Goal: Task Accomplishment & Management: Check status

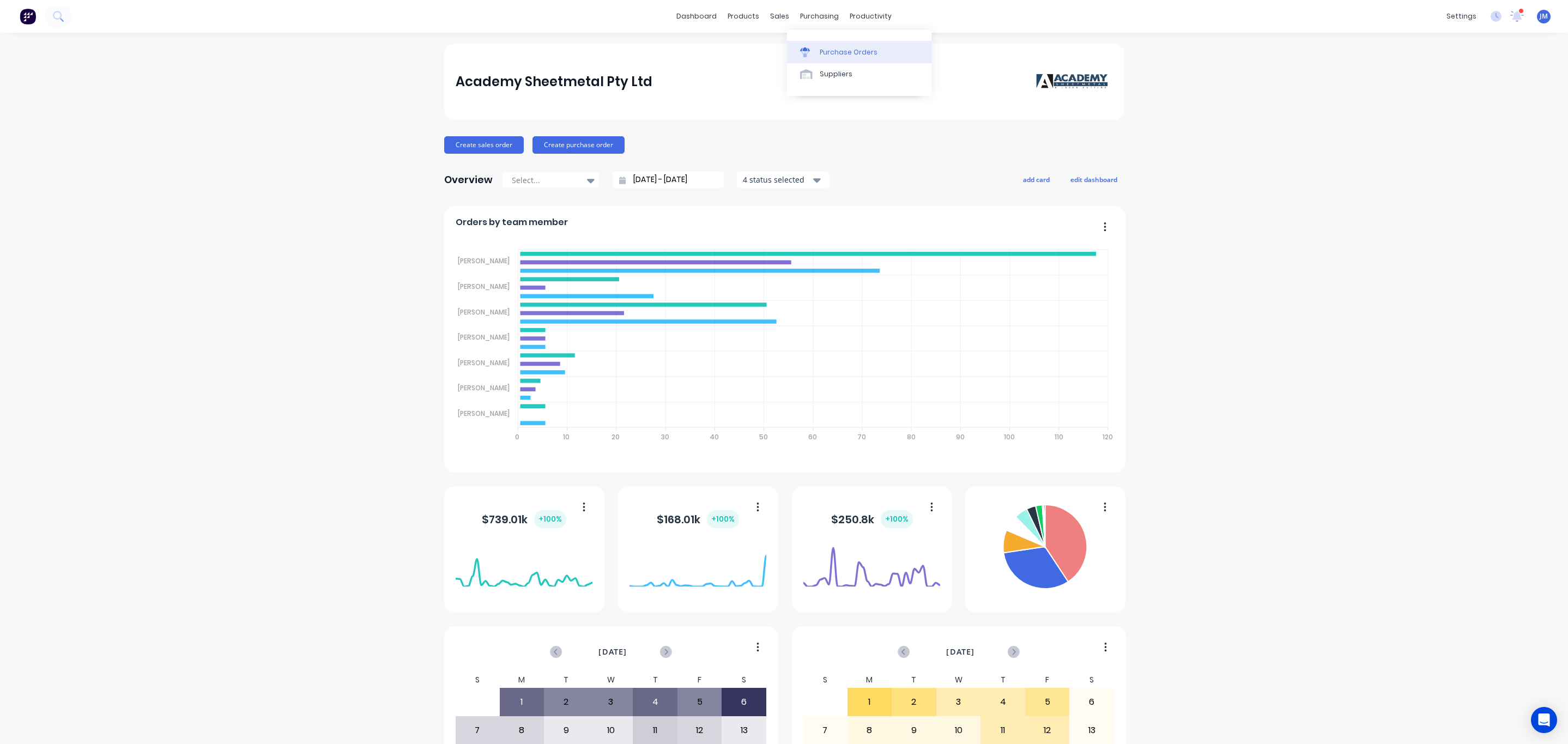
click at [832, 55] on div "Purchase Orders" at bounding box center [848, 52] width 58 height 10
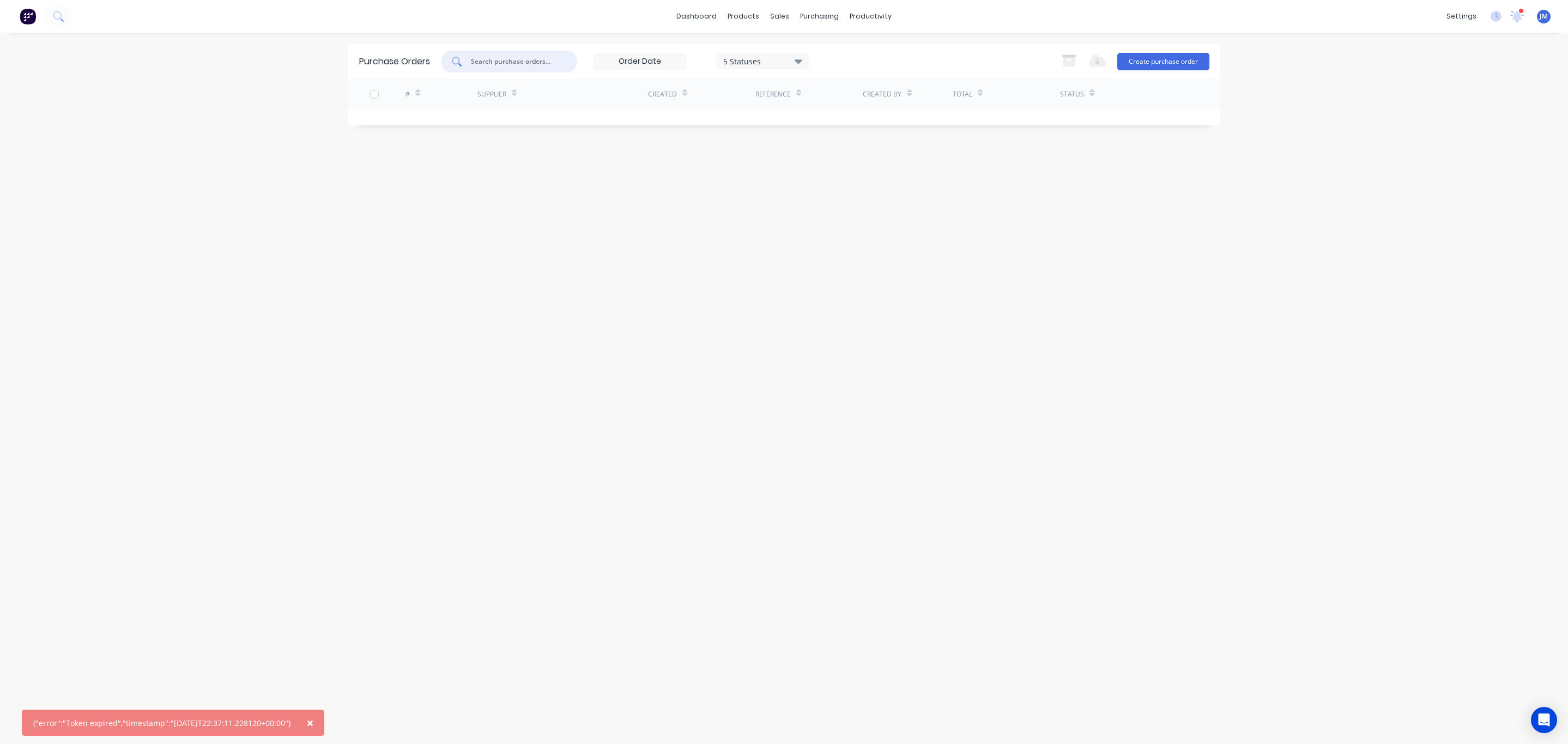
click at [526, 67] on div at bounding box center [509, 61] width 136 height 22
click at [834, 69] on link "Suppliers" at bounding box center [865, 74] width 144 height 22
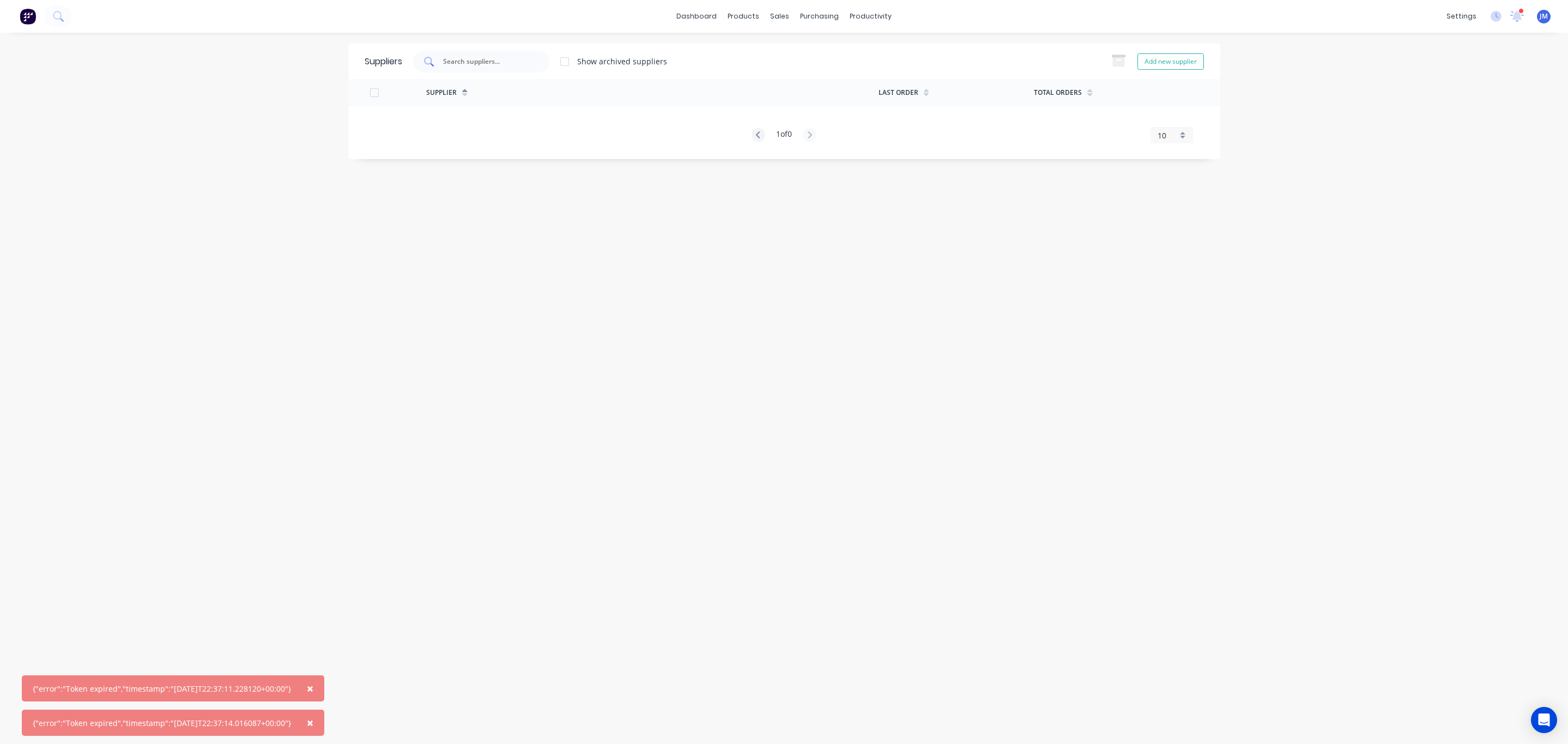
click at [474, 59] on input "text" at bounding box center [487, 61] width 91 height 11
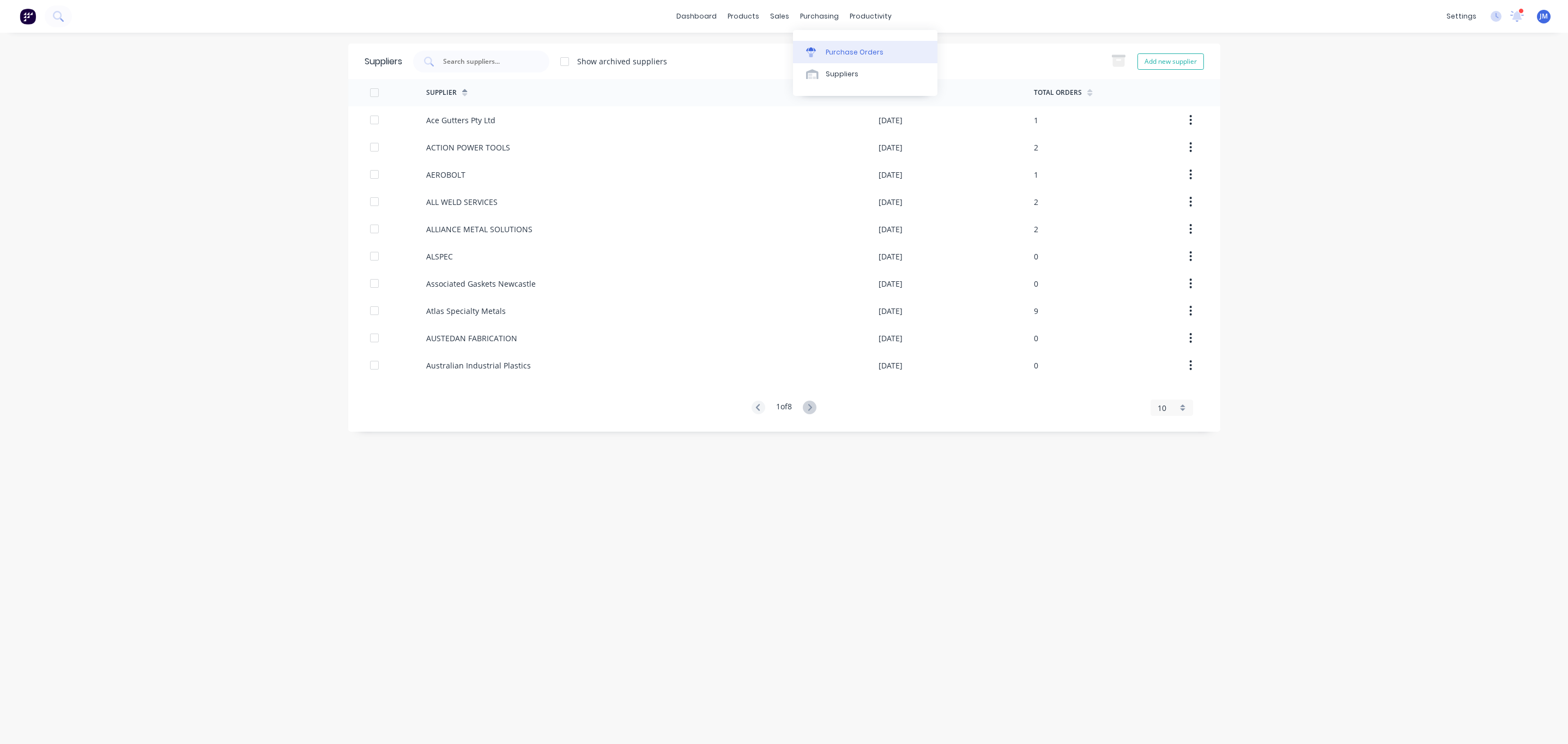
click at [832, 41] on link "Purchase Orders" at bounding box center [865, 52] width 144 height 22
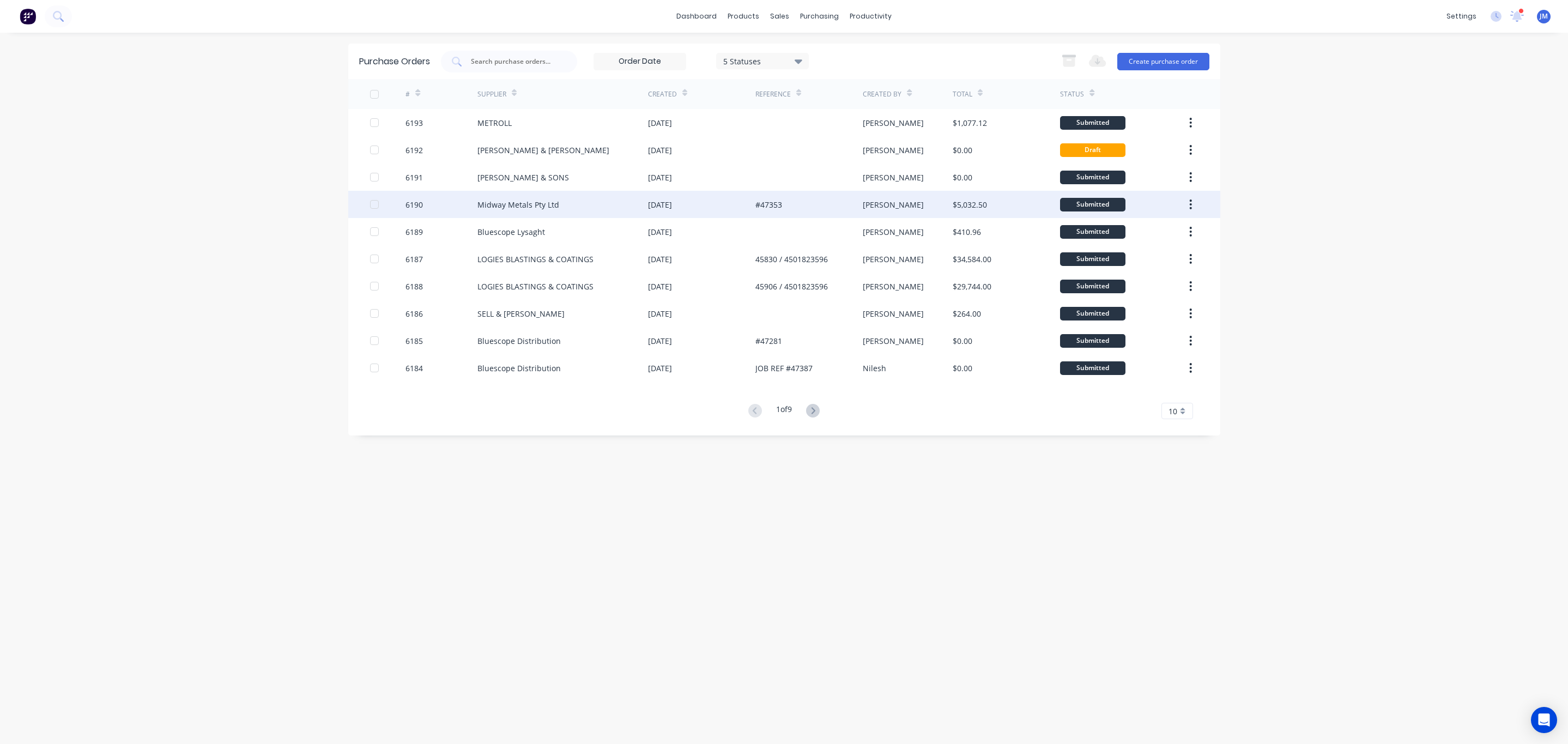
click at [564, 210] on div "Midway Metals Pty Ltd" at bounding box center [563, 204] width 171 height 27
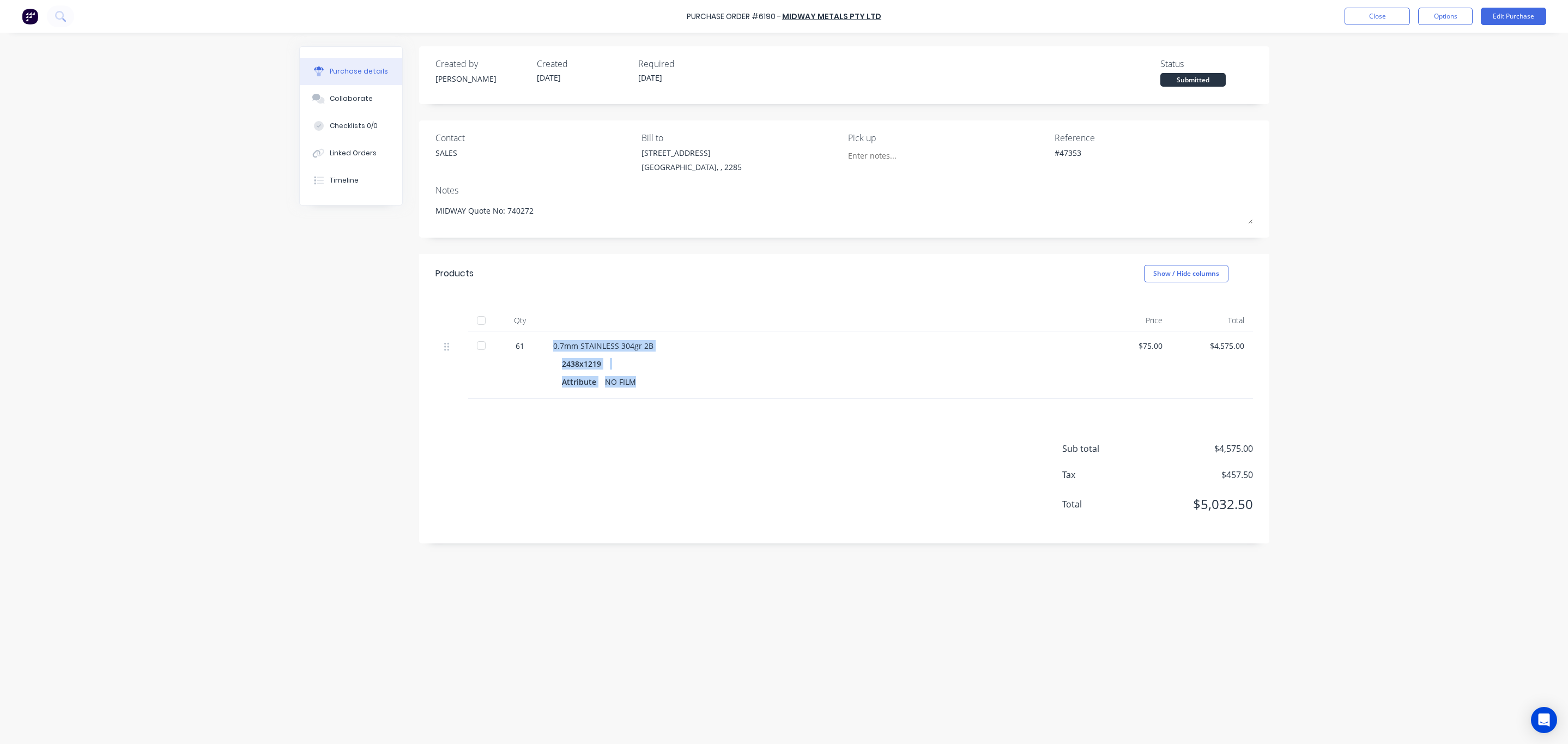
drag, startPoint x: 627, startPoint y: 387, endPoint x: 545, endPoint y: 348, distance: 90.8
click at [545, 348] on div "0.7mm STAINLESS 304gr 2B 2438x1219 Attribute NO FILM" at bounding box center [817, 365] width 545 height 68
click at [719, 387] on div "Attribute NO FILM" at bounding box center [817, 382] width 510 height 16
click at [650, 383] on div "Attribute NO FILM" at bounding box center [817, 382] width 510 height 16
click at [576, 278] on div "Products Show / Hide columns" at bounding box center [844, 273] width 850 height 39
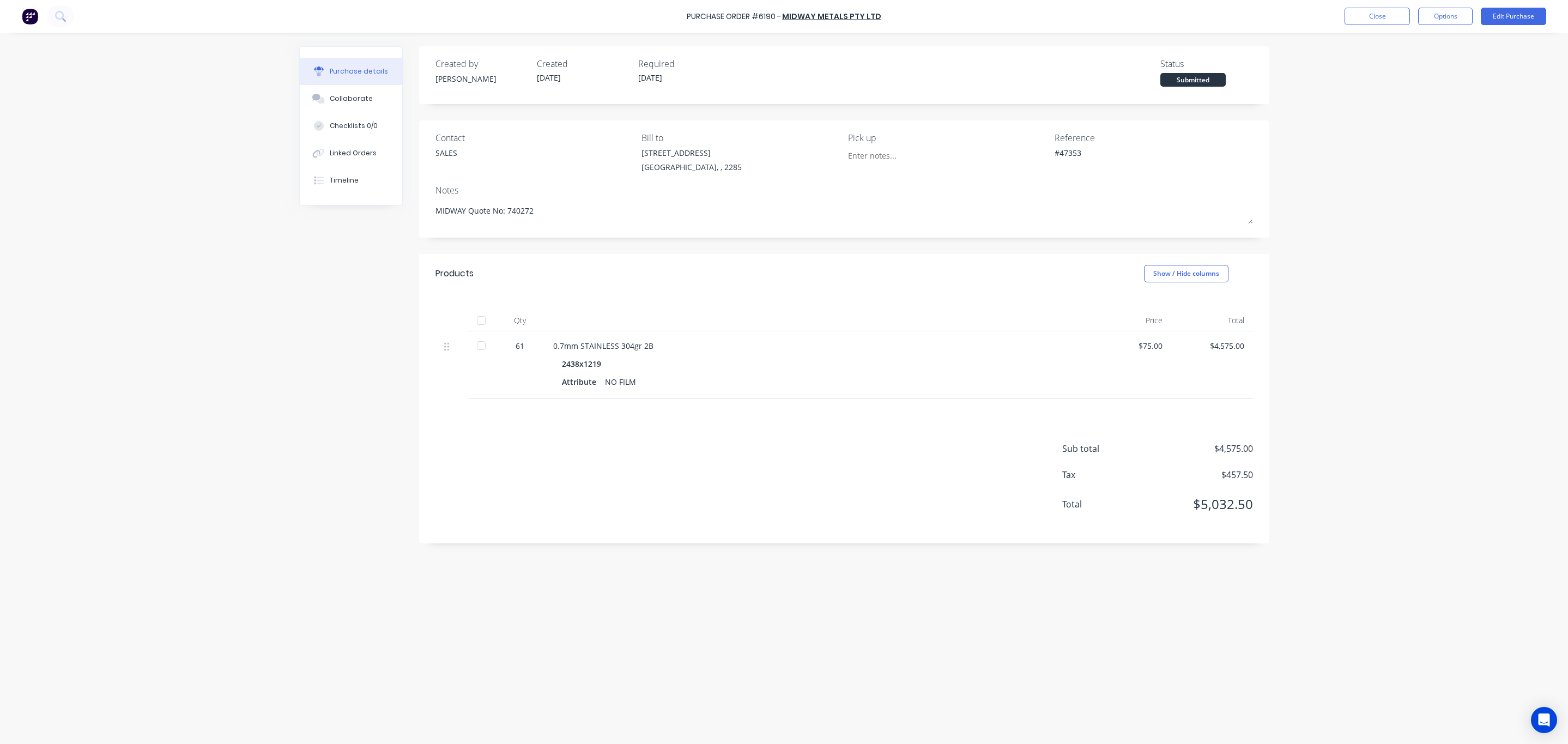
click at [683, 82] on label "01/09/25" at bounding box center [678, 79] width 93 height 15
drag, startPoint x: 635, startPoint y: 392, endPoint x: 543, endPoint y: 344, distance: 103.8
click at [543, 344] on div "61 0.7mm STAINLESS 304gr 2B 2438x1219 Attribute NO FILM $75.00 $4,575.00" at bounding box center [844, 365] width 818 height 68
